Goal: Task Accomplishment & Management: Complete application form

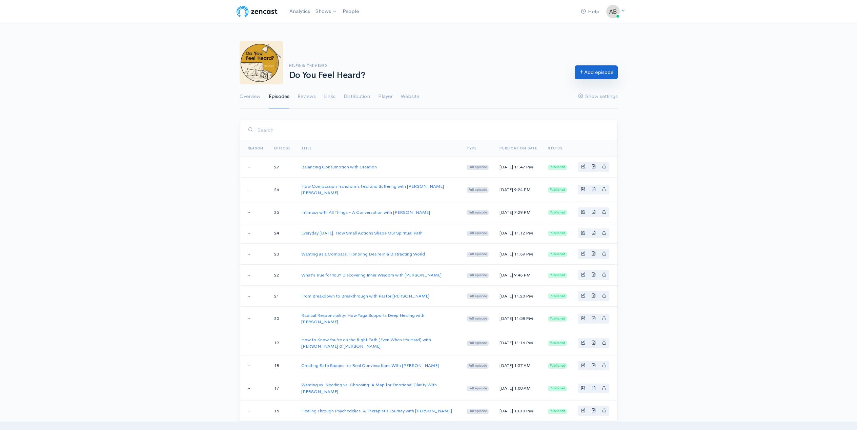
click at [578, 76] on link "Add episode" at bounding box center [596, 72] width 43 height 14
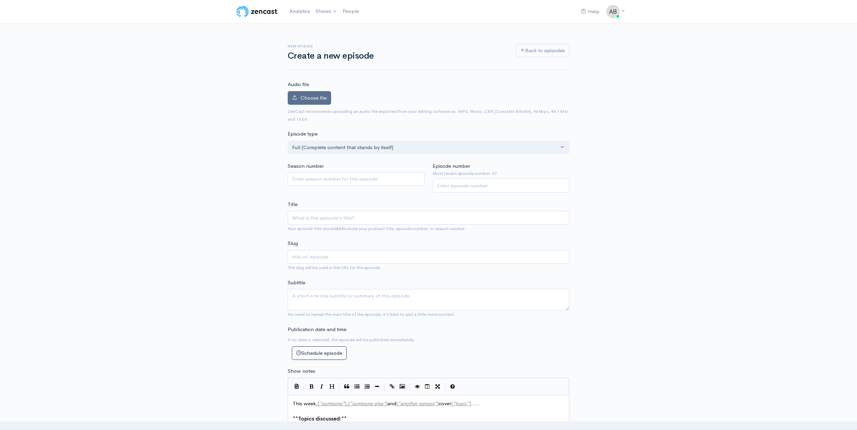
click at [300, 94] on label "Choose file" at bounding box center [309, 98] width 43 height 14
click at [0, 0] on input "Choose file" at bounding box center [0, 0] width 0 height 0
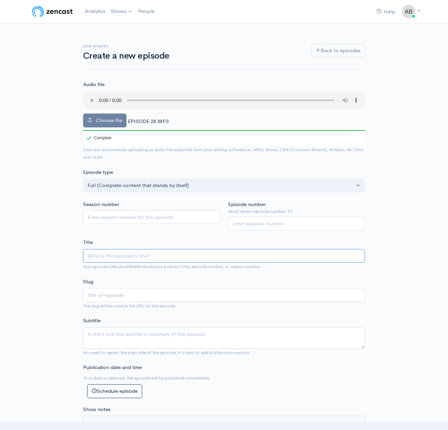
click at [179, 249] on input "Title" at bounding box center [224, 256] width 282 height 14
paste input "Turning Pain Into Art with [PERSON_NAME]"
type input "Turning Pain Into Art with [PERSON_NAME]"
type input "turning-pain-into-art-with-[PERSON_NAME]"
type input "Turning Pain Into Art with [PERSON_NAME]"
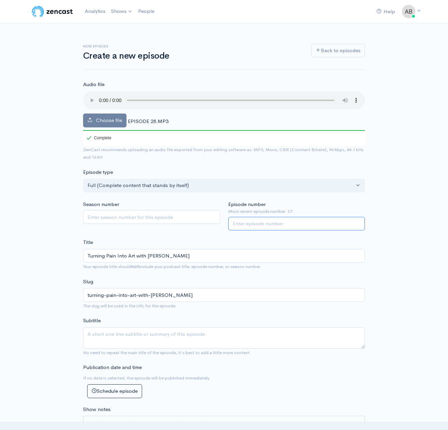
click at [266, 217] on input "Episode number" at bounding box center [296, 224] width 137 height 14
type input "28"
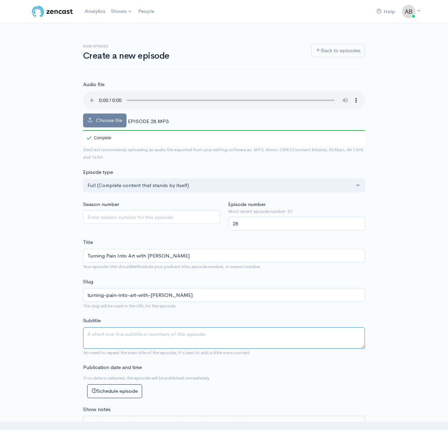
click at [146, 327] on textarea "Subtitle" at bounding box center [224, 337] width 282 height 21
paste textarea "In this insightful episode, [PERSON_NAME], [PERSON_NAME], and [PERSON_NAME] [PE…"
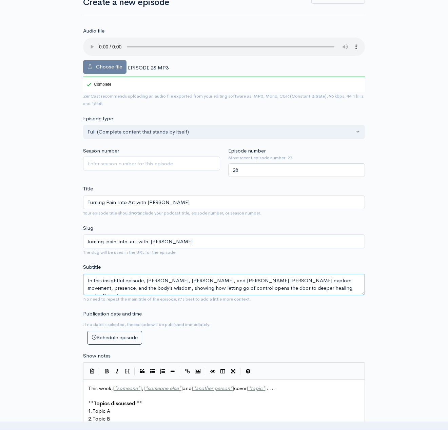
scroll to position [179, 0]
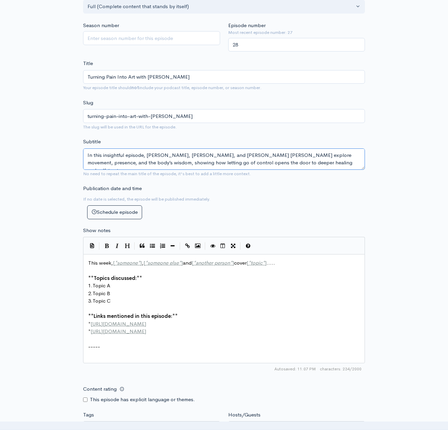
type textarea "In this insightful episode, [PERSON_NAME], [PERSON_NAME], and [PERSON_NAME] [PE…"
click at [141, 282] on pre "1. Topic A" at bounding box center [226, 286] width 279 height 8
type textarea "This week, [*someone*], [*someone else*] and [*another person*] cover [*topic*]…"
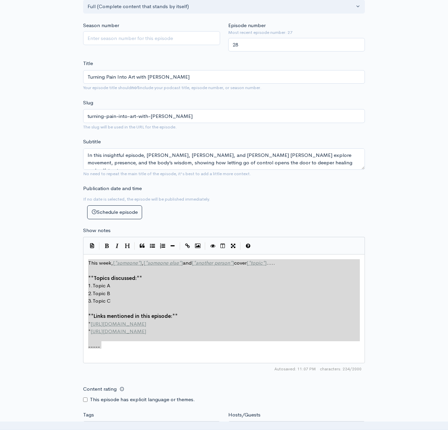
paste textarea
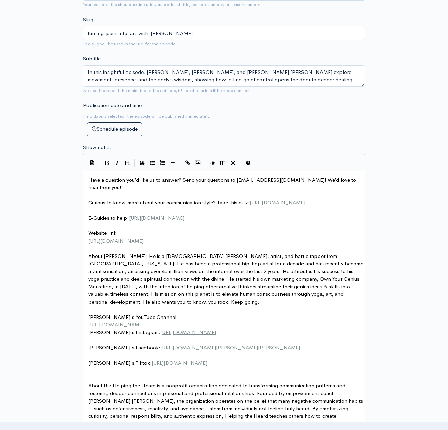
scroll to position [403, 0]
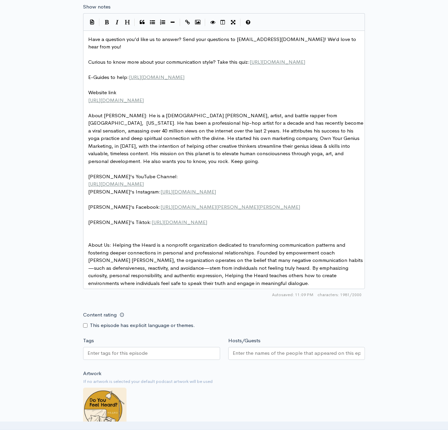
click at [85, 323] on input "Content rating" at bounding box center [85, 325] width 4 height 4
checkbox input "true"
click at [243, 350] on input "Hosts/Guests" at bounding box center [296, 353] width 128 height 8
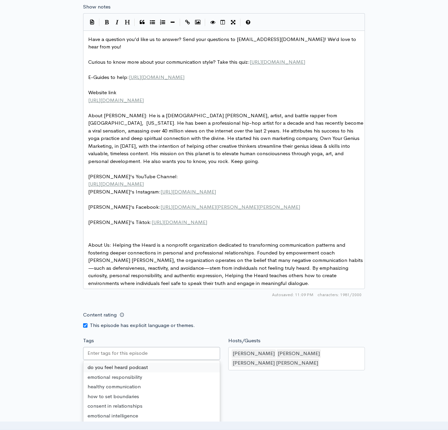
click at [138, 349] on input "Tags" at bounding box center [117, 353] width 61 height 8
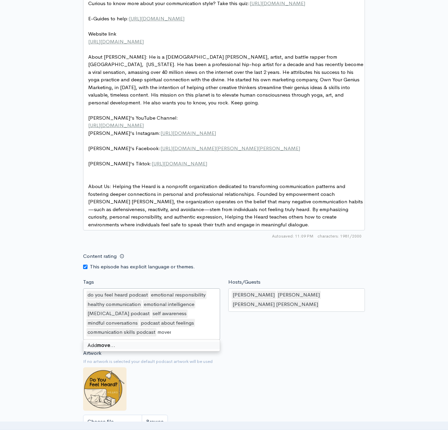
scroll to position [0, 0]
type input "movement medicine"
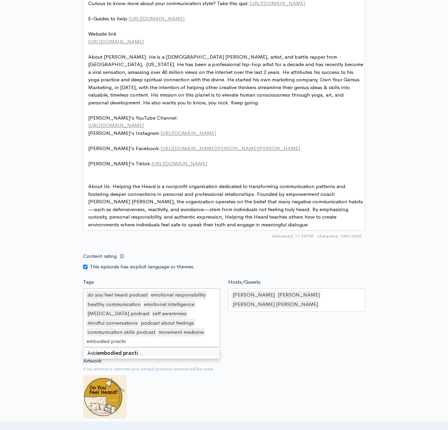
type input "embodied practice"
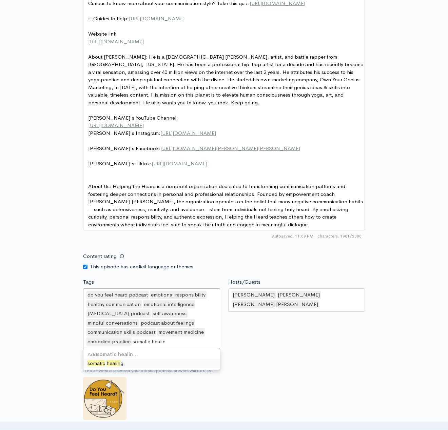
type input "somatic healing"
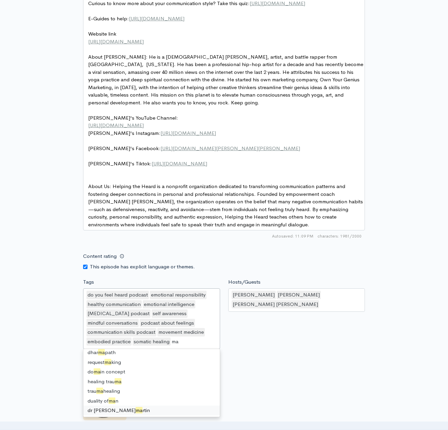
type input "m"
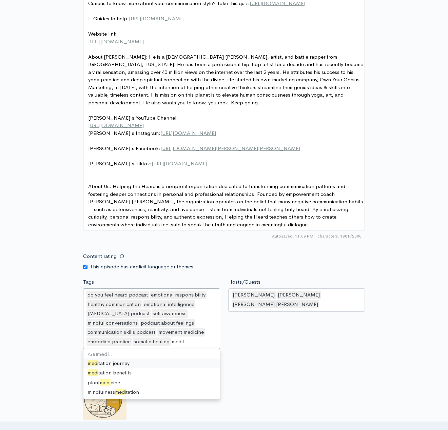
type input "medita"
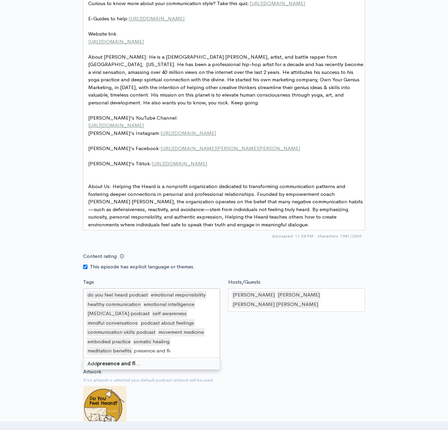
type input "presence and flow"
type input "body wisdom"
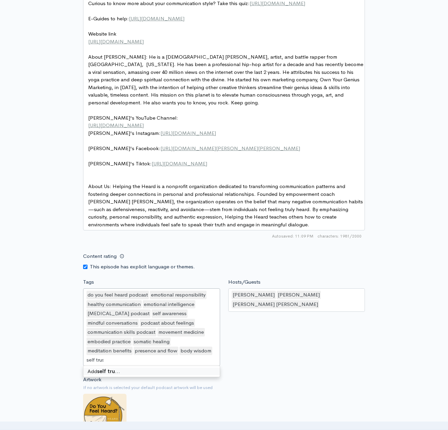
type input "self trust"
type input "emotional integration"
type input "mind body integration"
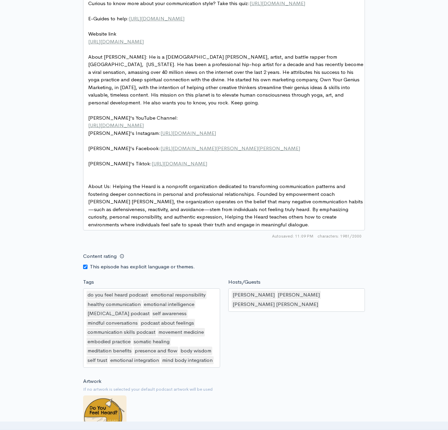
click at [345, 364] on form "Audio file Choose file EPISODE 28.MP3 100 Complete ZenCast recommends uploading…" at bounding box center [224, 67] width 282 height 896
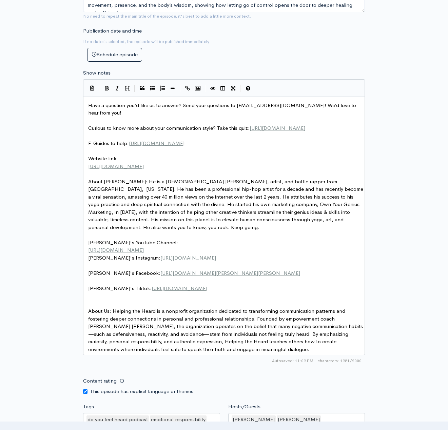
scroll to position [634, 0]
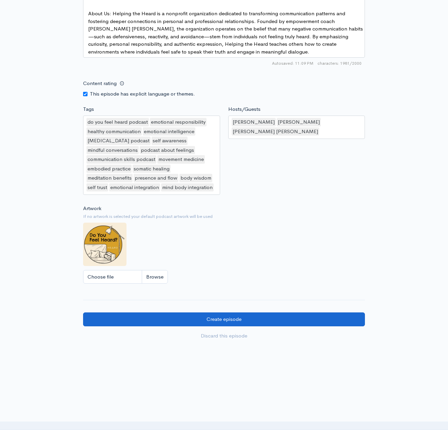
click at [248, 312] on input "Create episode" at bounding box center [224, 319] width 282 height 14
